Goal: Information Seeking & Learning: Learn about a topic

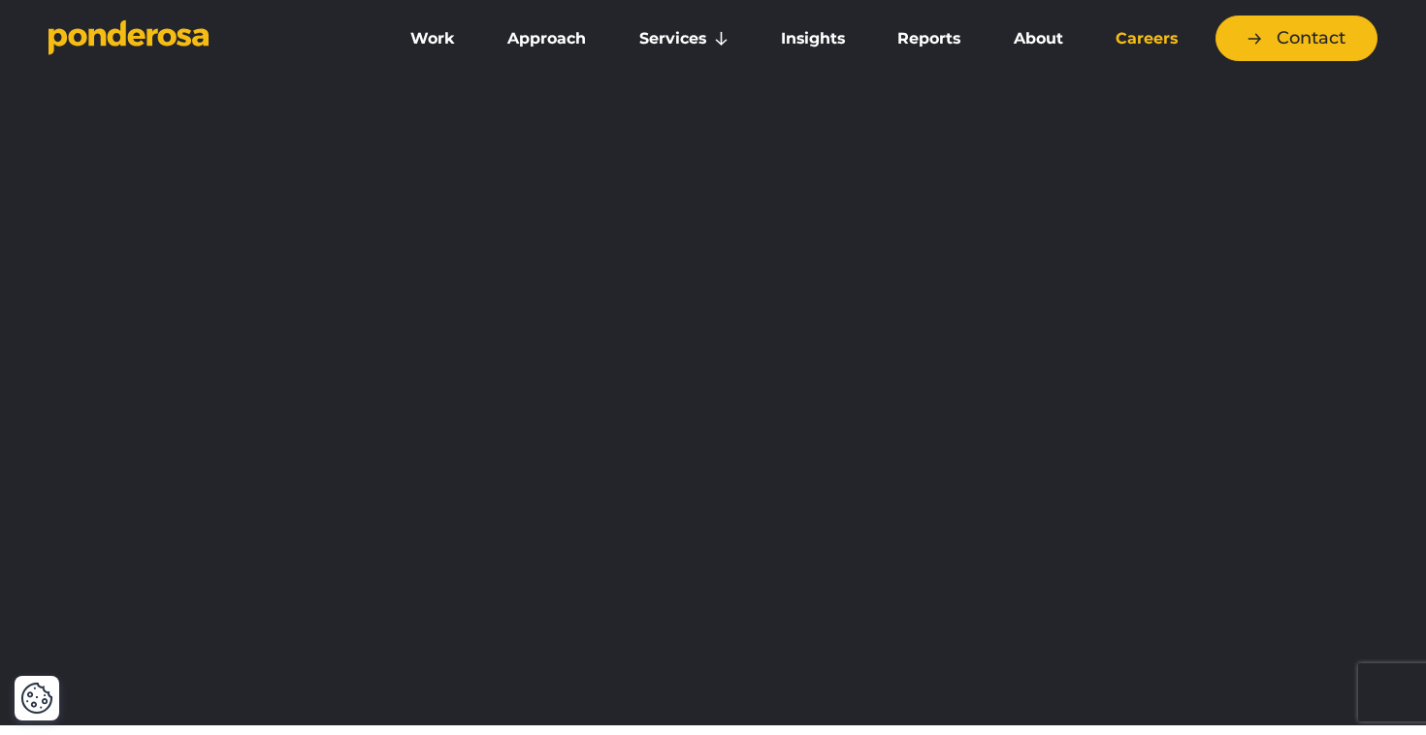
click at [1143, 41] on link "Careers" at bounding box center [1146, 38] width 107 height 41
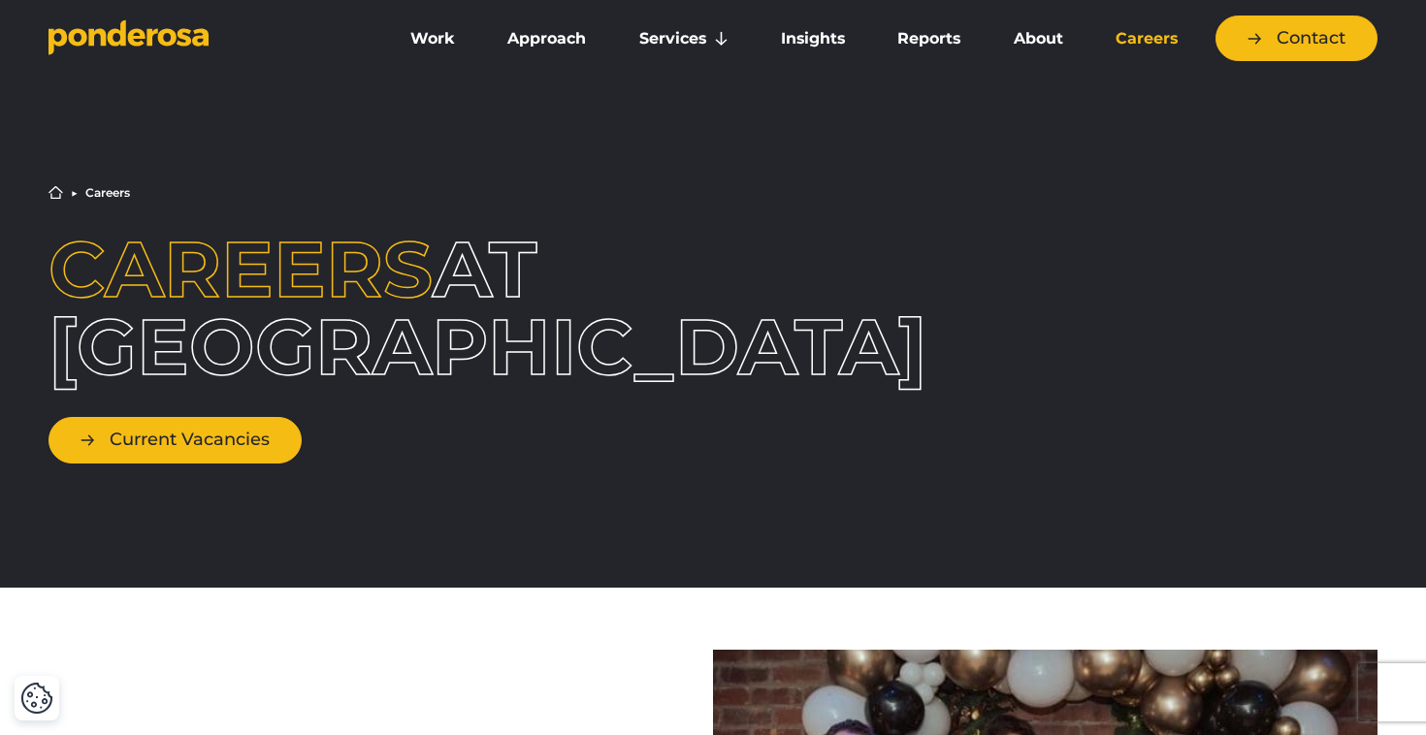
click at [192, 462] on link "Current Vacancies" at bounding box center [174, 440] width 253 height 46
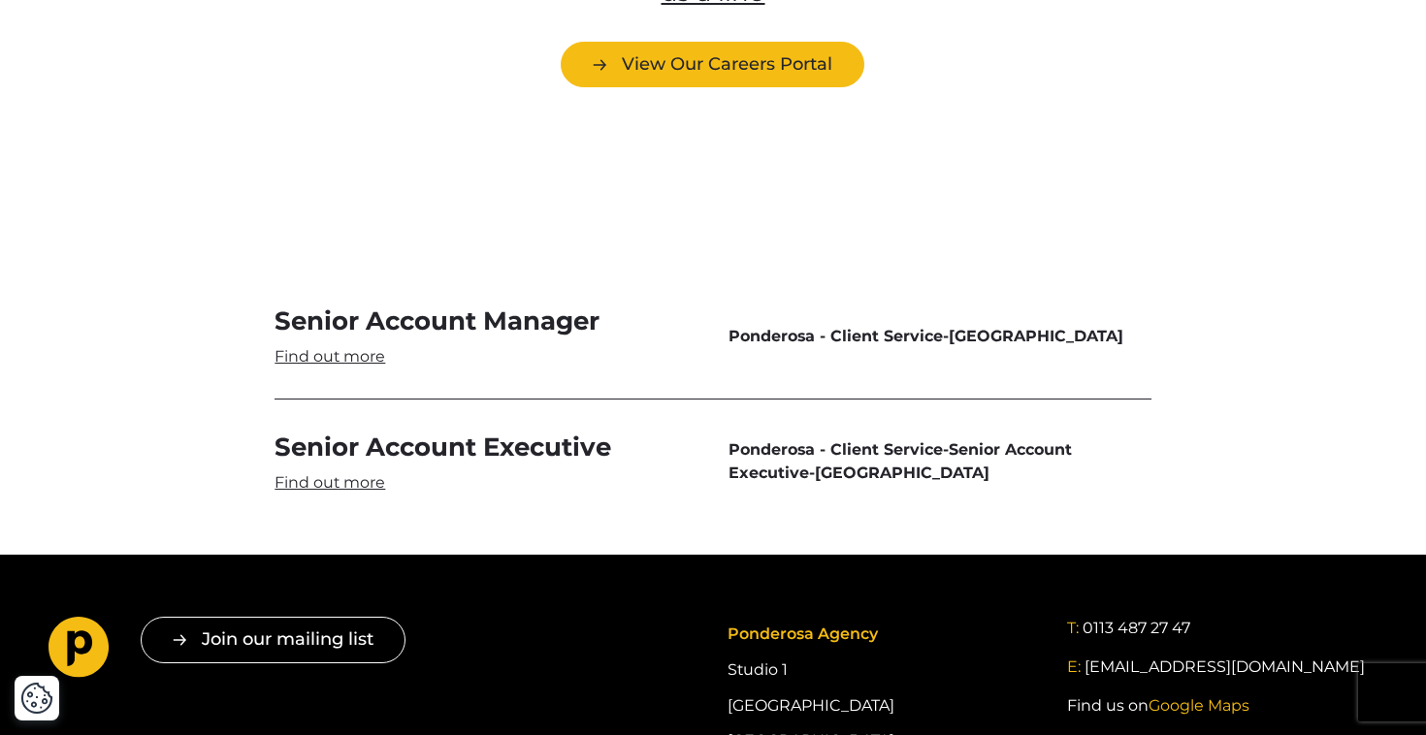
scroll to position [5673, 0]
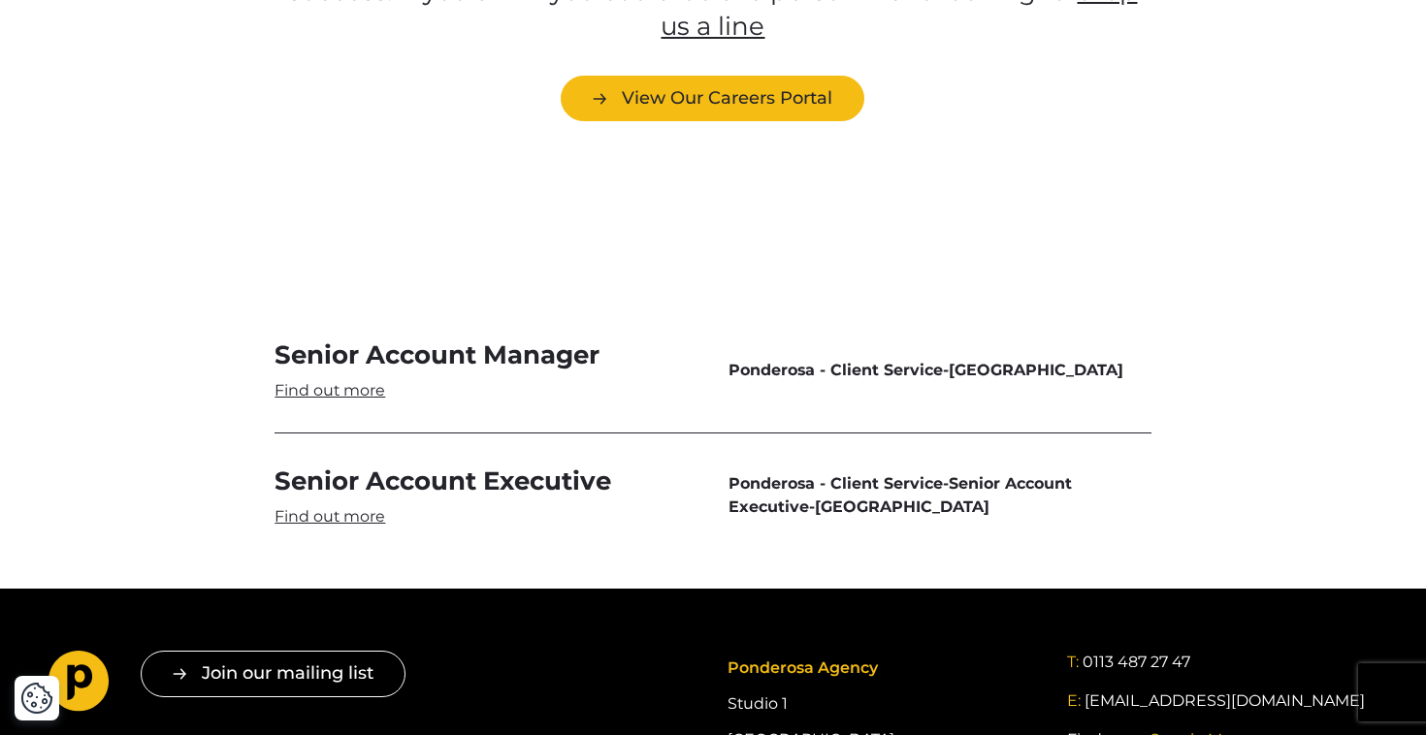
click at [372, 338] on link "Senior Account Manager" at bounding box center [485, 369] width 423 height 63
